Goal: Find specific page/section: Find specific page/section

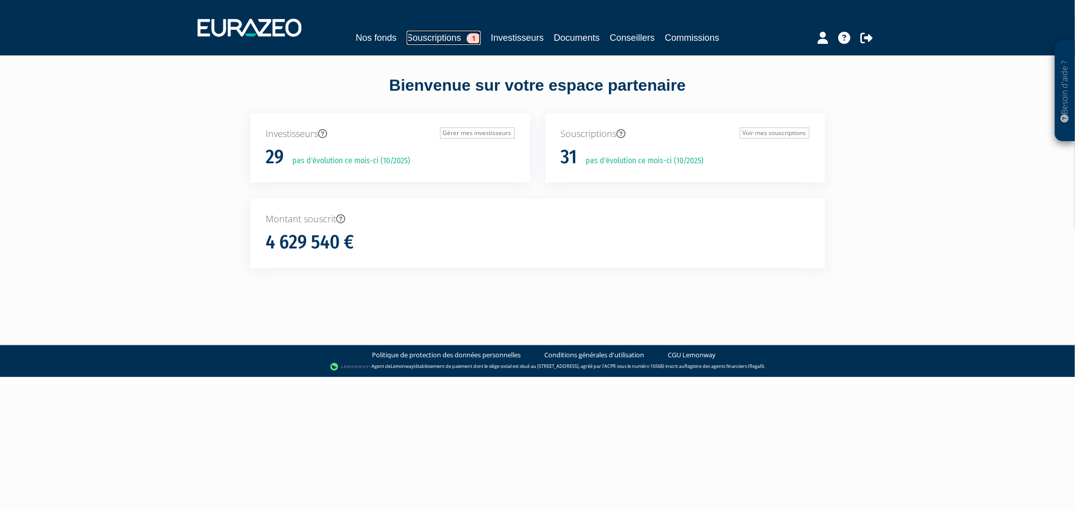
click at [409, 37] on link "Souscriptions 1" at bounding box center [444, 38] width 74 height 14
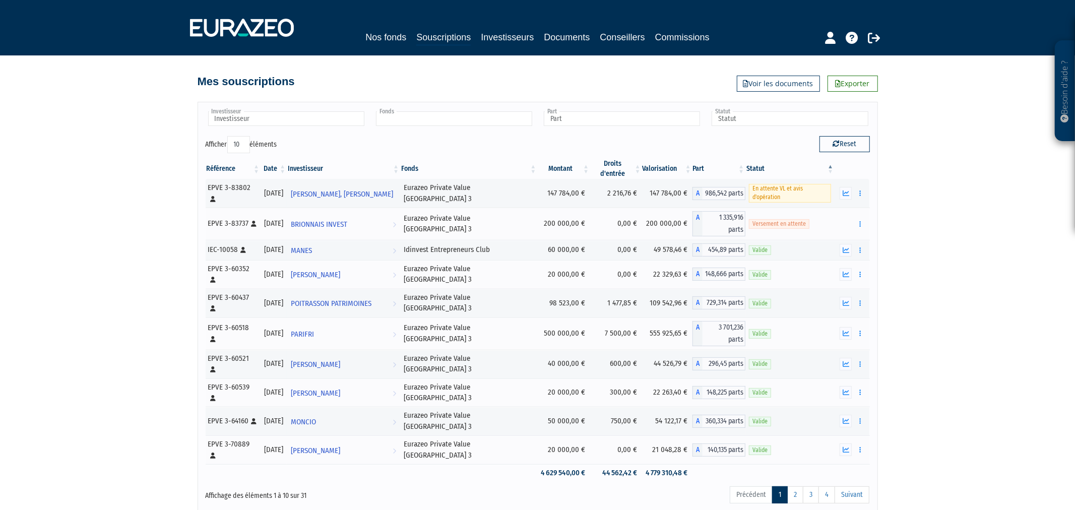
click at [394, 115] on input "text" at bounding box center [454, 118] width 156 height 15
click at [349, 116] on input "text" at bounding box center [286, 118] width 156 height 15
type input "Fonds"
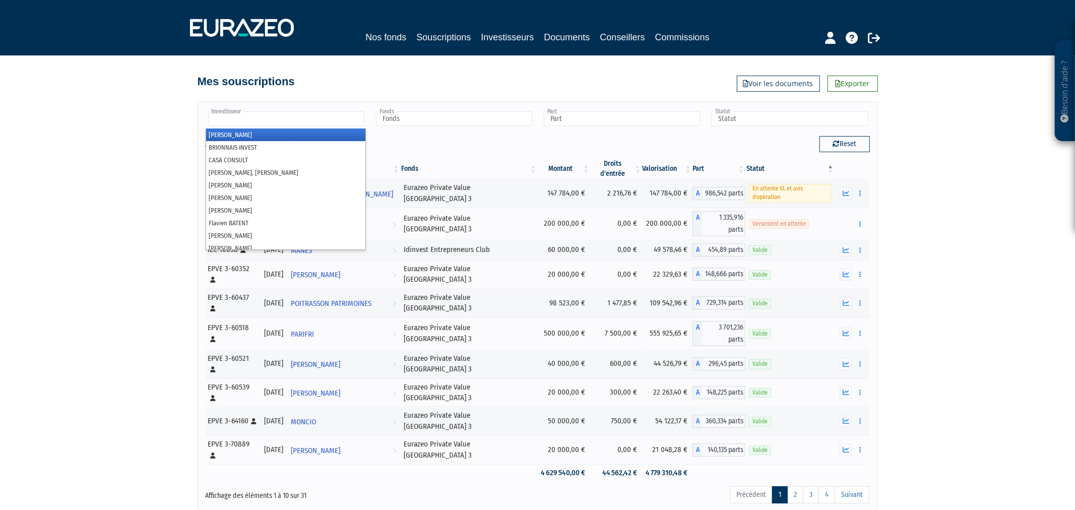
type input "Investisseur"
click at [315, 122] on input "text" at bounding box center [286, 118] width 156 height 15
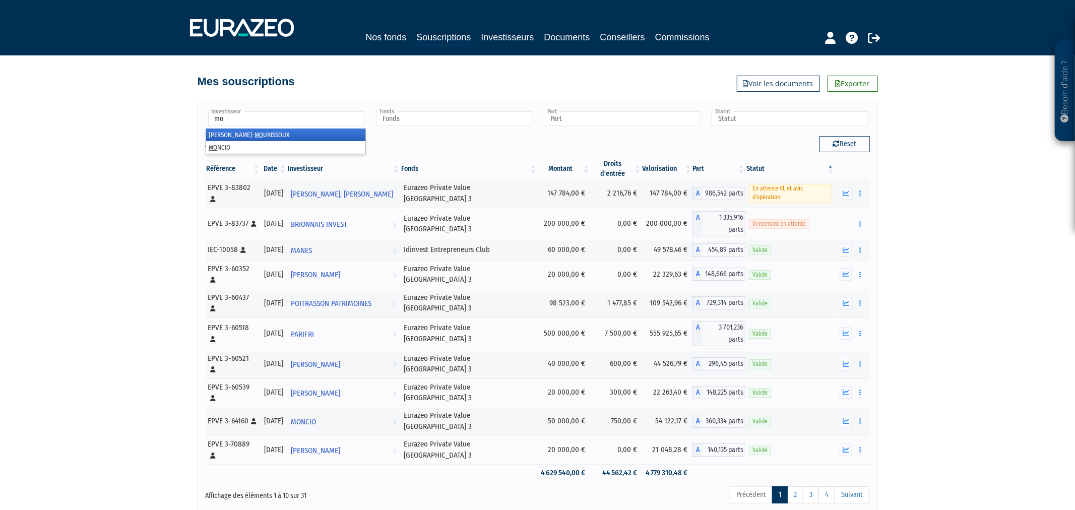
type input "m"
type input "Investisseur"
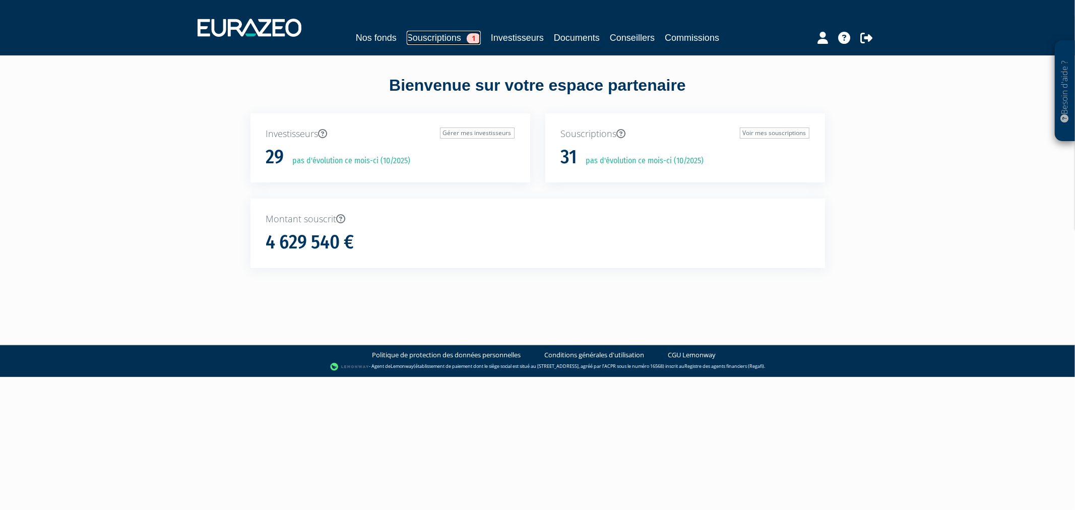
click at [444, 36] on link "Souscriptions 1" at bounding box center [444, 38] width 74 height 14
click at [477, 37] on link "Souscriptions 1" at bounding box center [476, 38] width 74 height 14
click at [436, 34] on link "Souscriptions 1" at bounding box center [444, 38] width 74 height 14
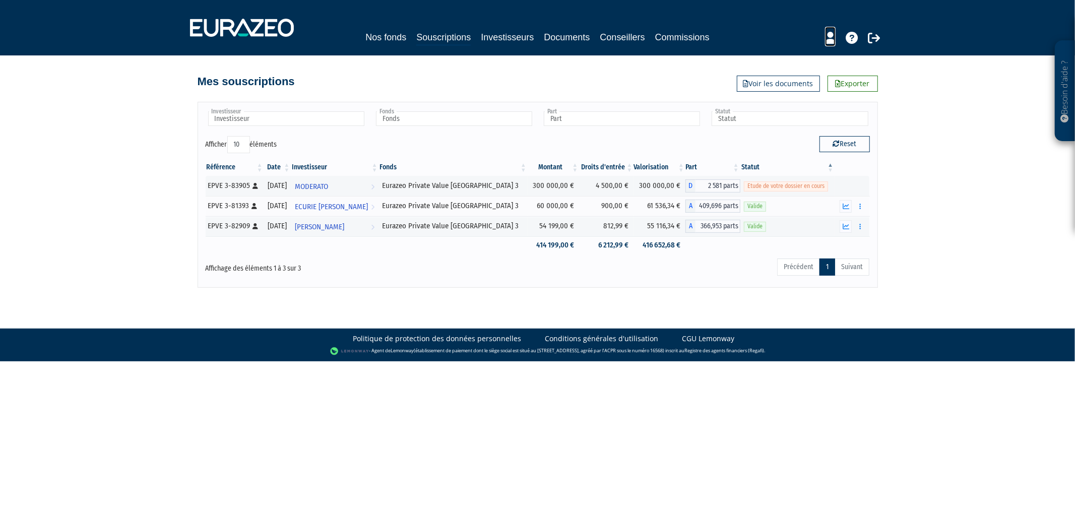
click at [830, 36] on icon at bounding box center [830, 38] width 11 height 12
